Goal: Transaction & Acquisition: Purchase product/service

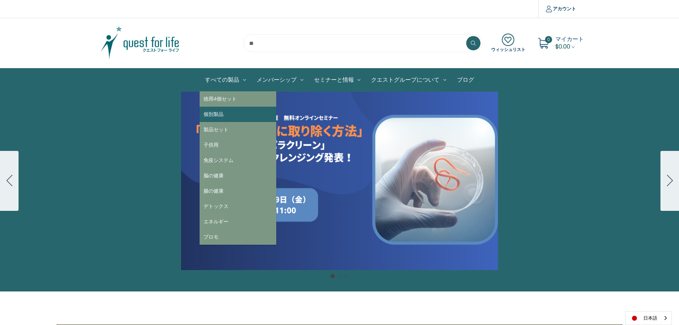
click at [229, 114] on link "個別製品" at bounding box center [238, 114] width 77 height 15
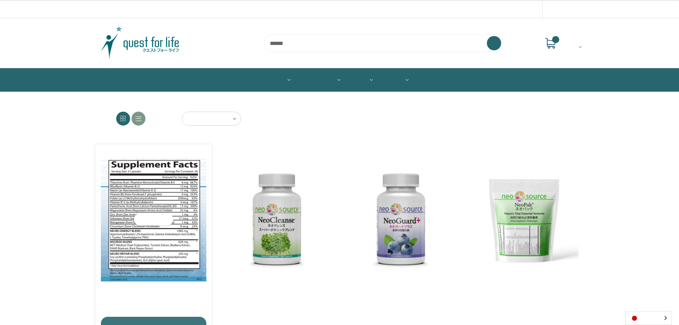
click at [152, 250] on img "NeoCell Plus,$79.00\a" at bounding box center [154, 220] width 106 height 124
